Goal: Register for event/course

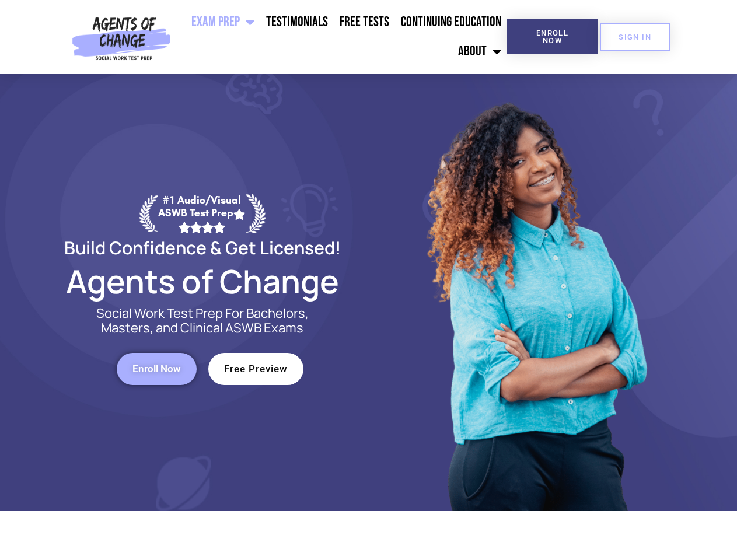
click at [369, 280] on div at bounding box center [535, 293] width 333 height 438
click at [341, 37] on ul "Exam Prep BSW Exam Prep: ASWB Bachelors Level Exam LMSW Exam Prep: ASWB Masters…" at bounding box center [341, 37] width 331 height 58
click at [552, 37] on span "Enroll Now" at bounding box center [552, 36] width 53 height 15
click at [635, 37] on span "SIGN IN" at bounding box center [634, 37] width 33 height 8
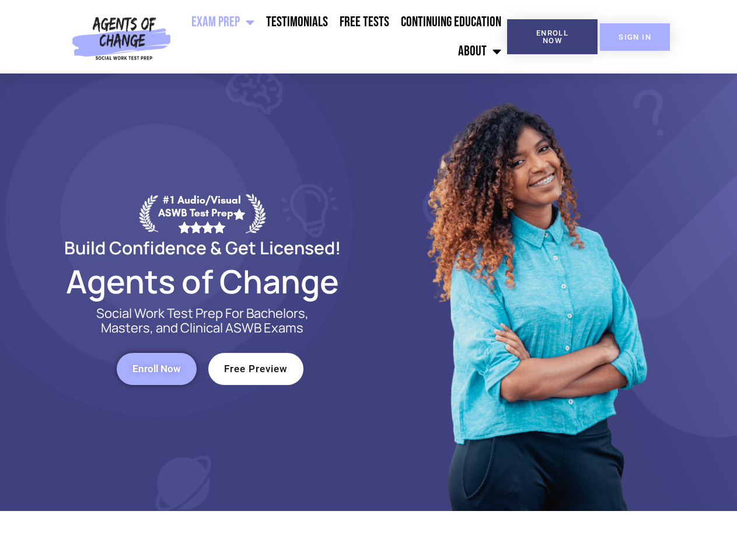
click at [635, 37] on span "SIGN IN" at bounding box center [634, 37] width 33 height 8
click at [156, 369] on span "Enroll Now" at bounding box center [156, 369] width 48 height 10
click at [256, 369] on span "Free Preview" at bounding box center [256, 369] width 64 height 10
